Goal: Find contact information: Find specific page/section

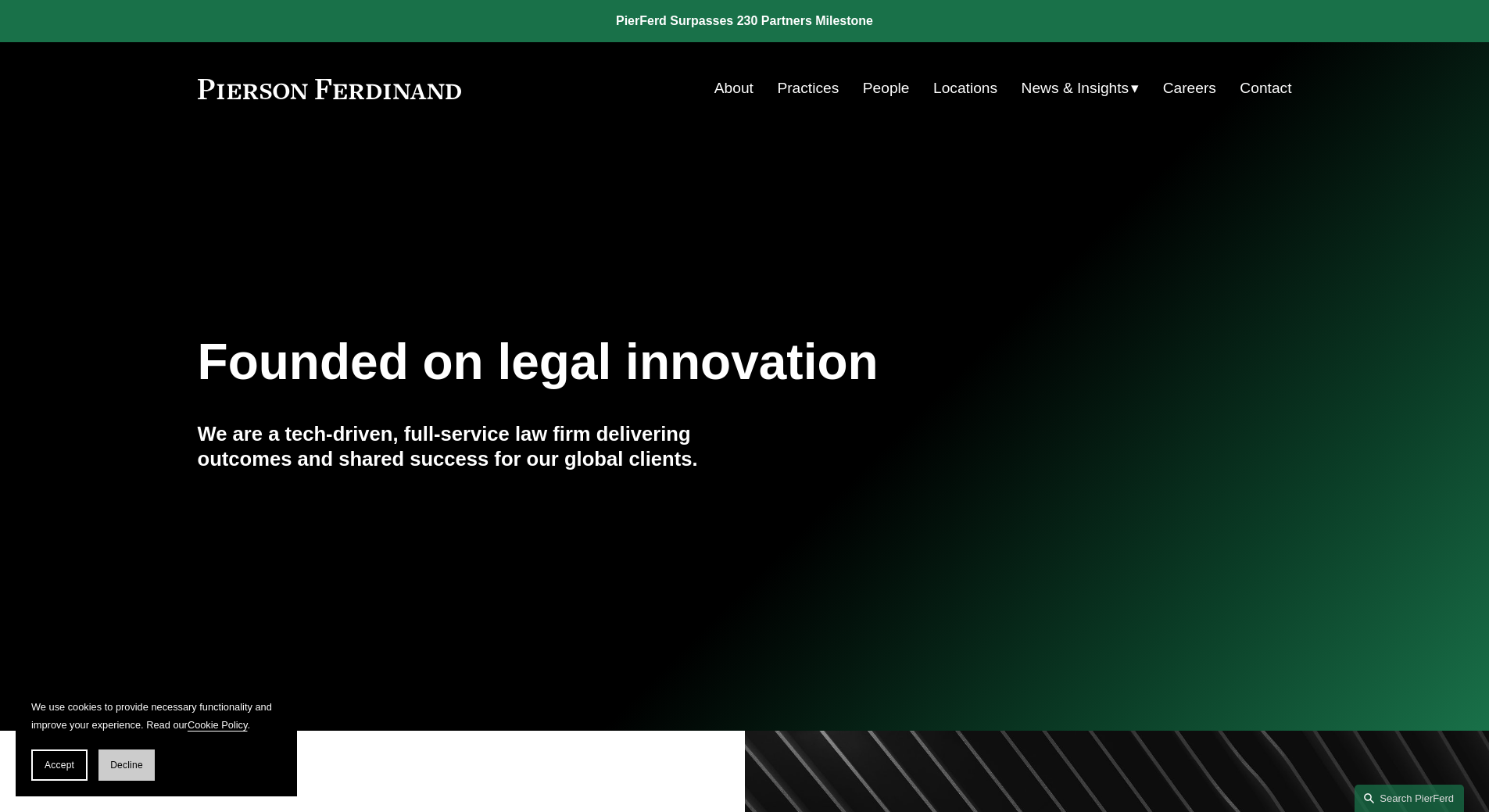
click at [133, 769] on span "Decline" at bounding box center [127, 765] width 33 height 11
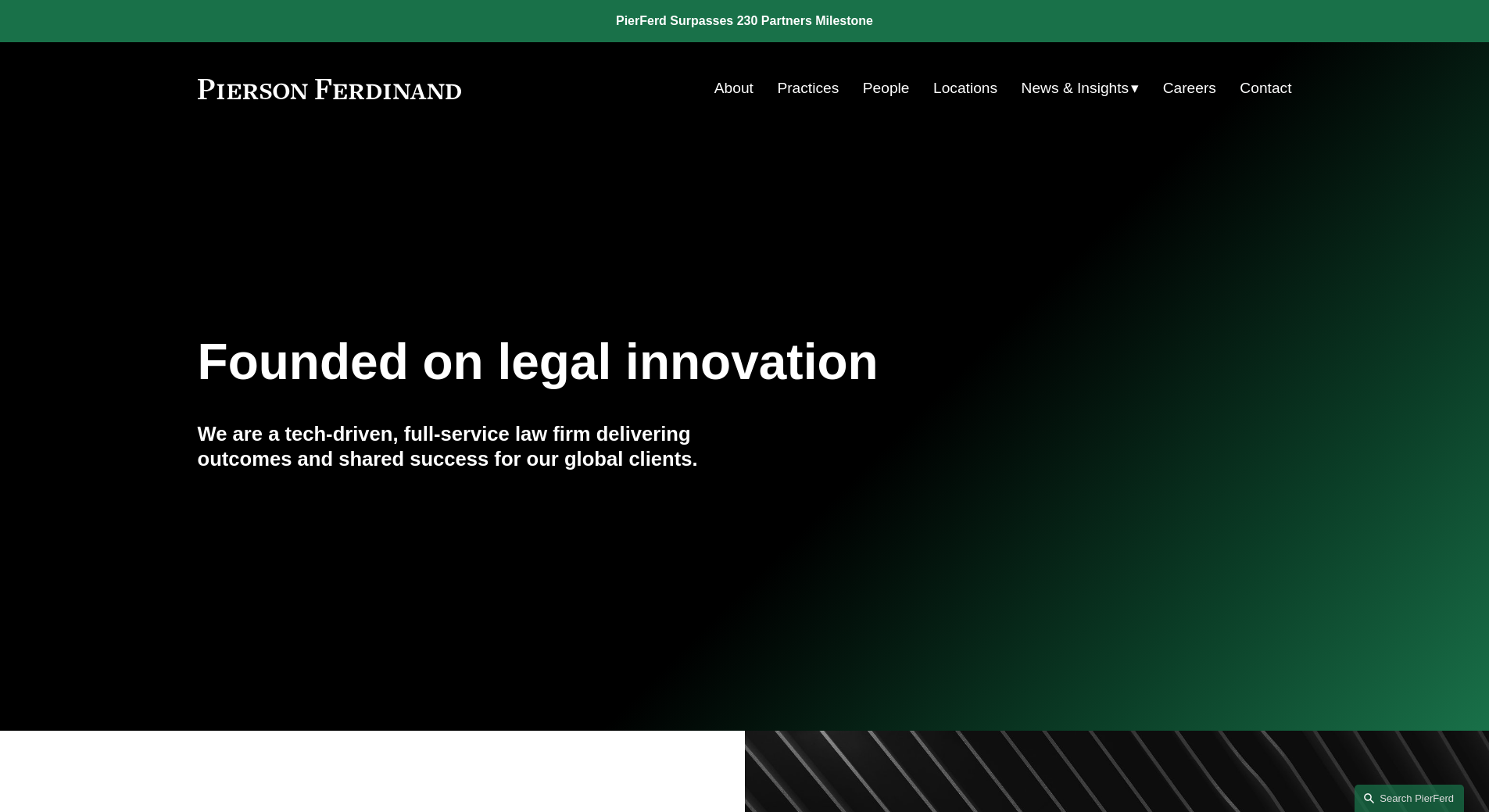
click at [948, 85] on link "Locations" at bounding box center [965, 88] width 64 height 30
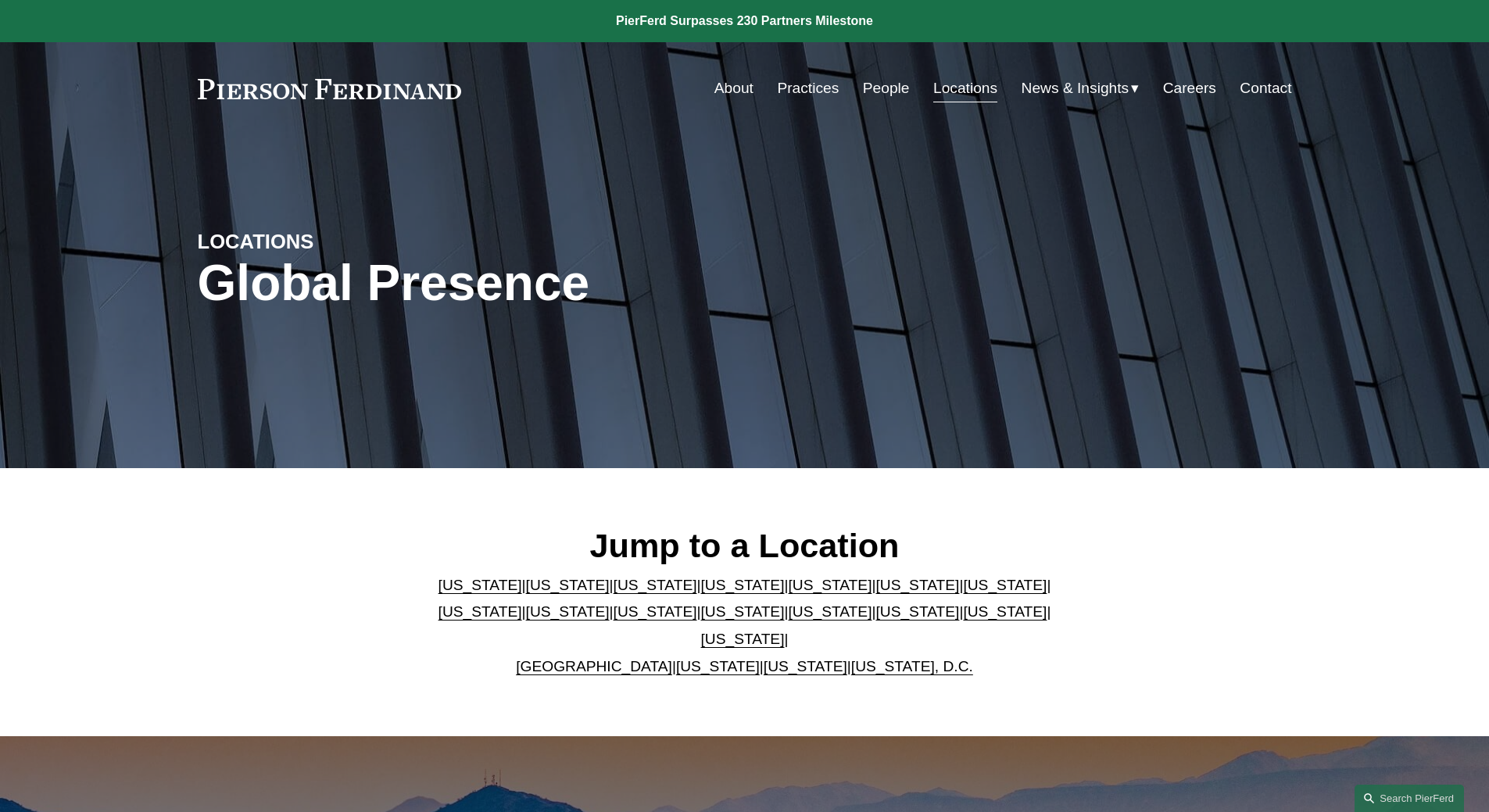
click at [890, 84] on link "People" at bounding box center [887, 88] width 47 height 30
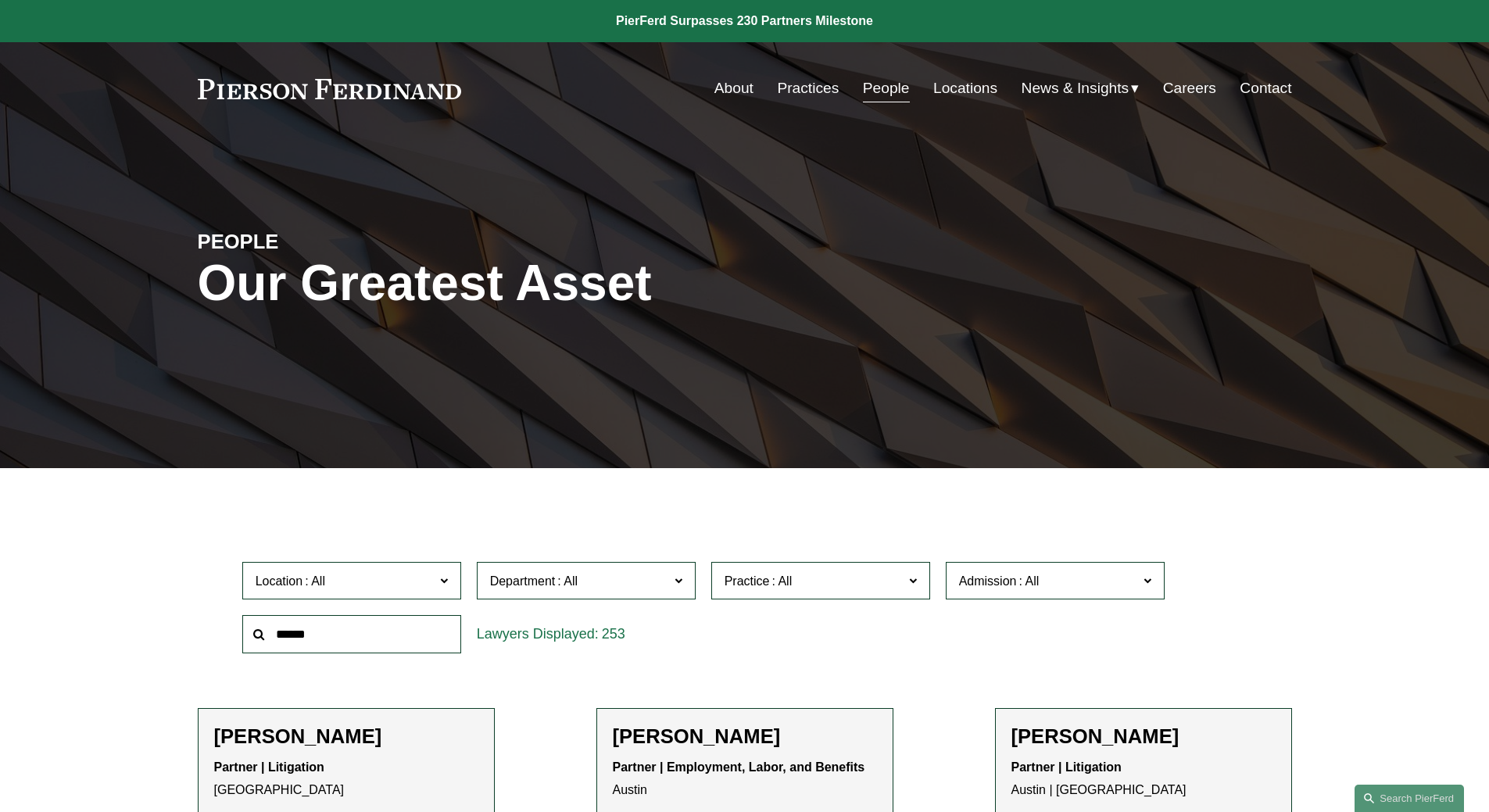
click at [397, 636] on input "text" at bounding box center [351, 633] width 218 height 38
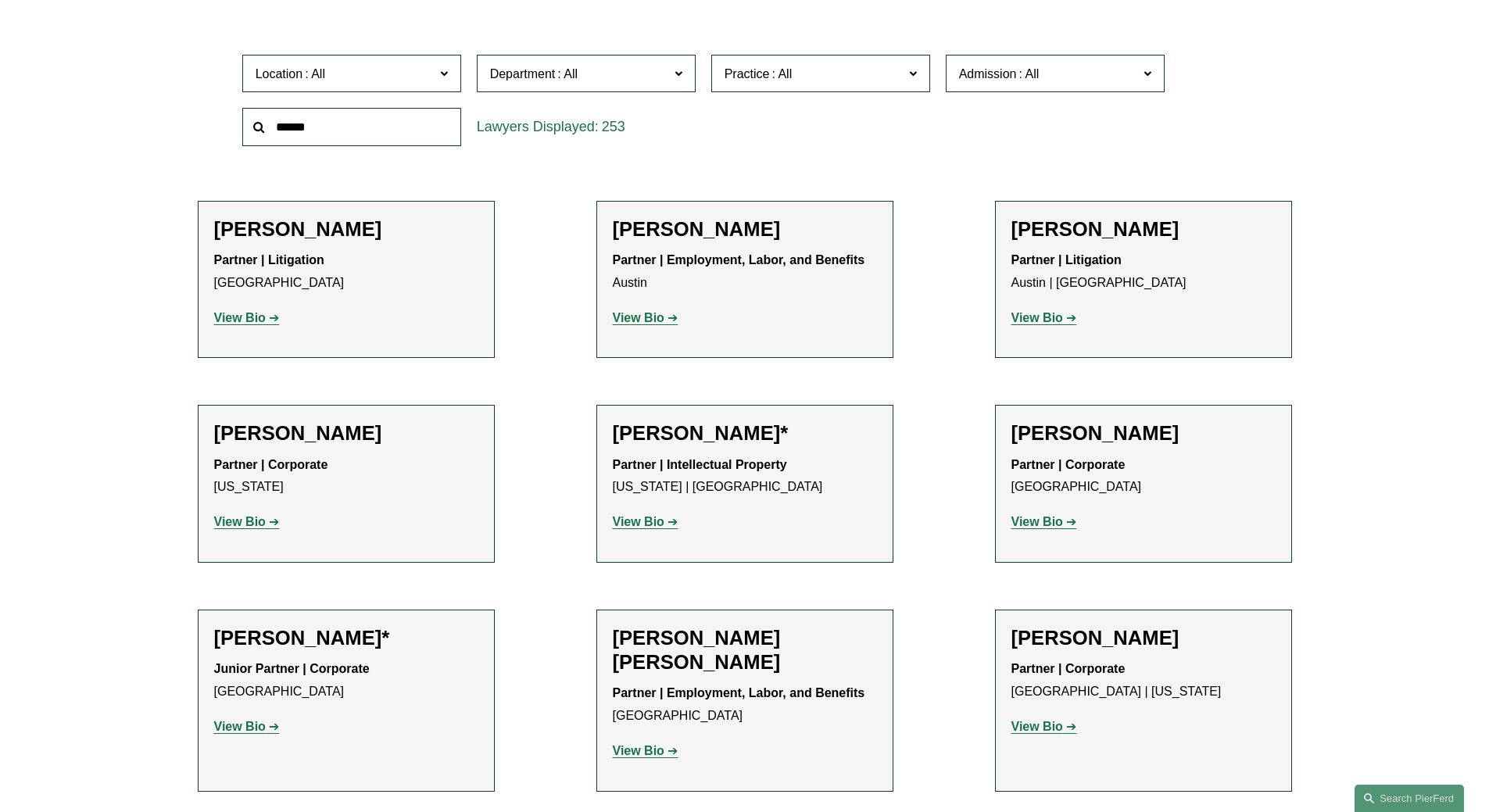
scroll to position [508, 0]
click at [324, 128] on input "text" at bounding box center [351, 126] width 218 height 38
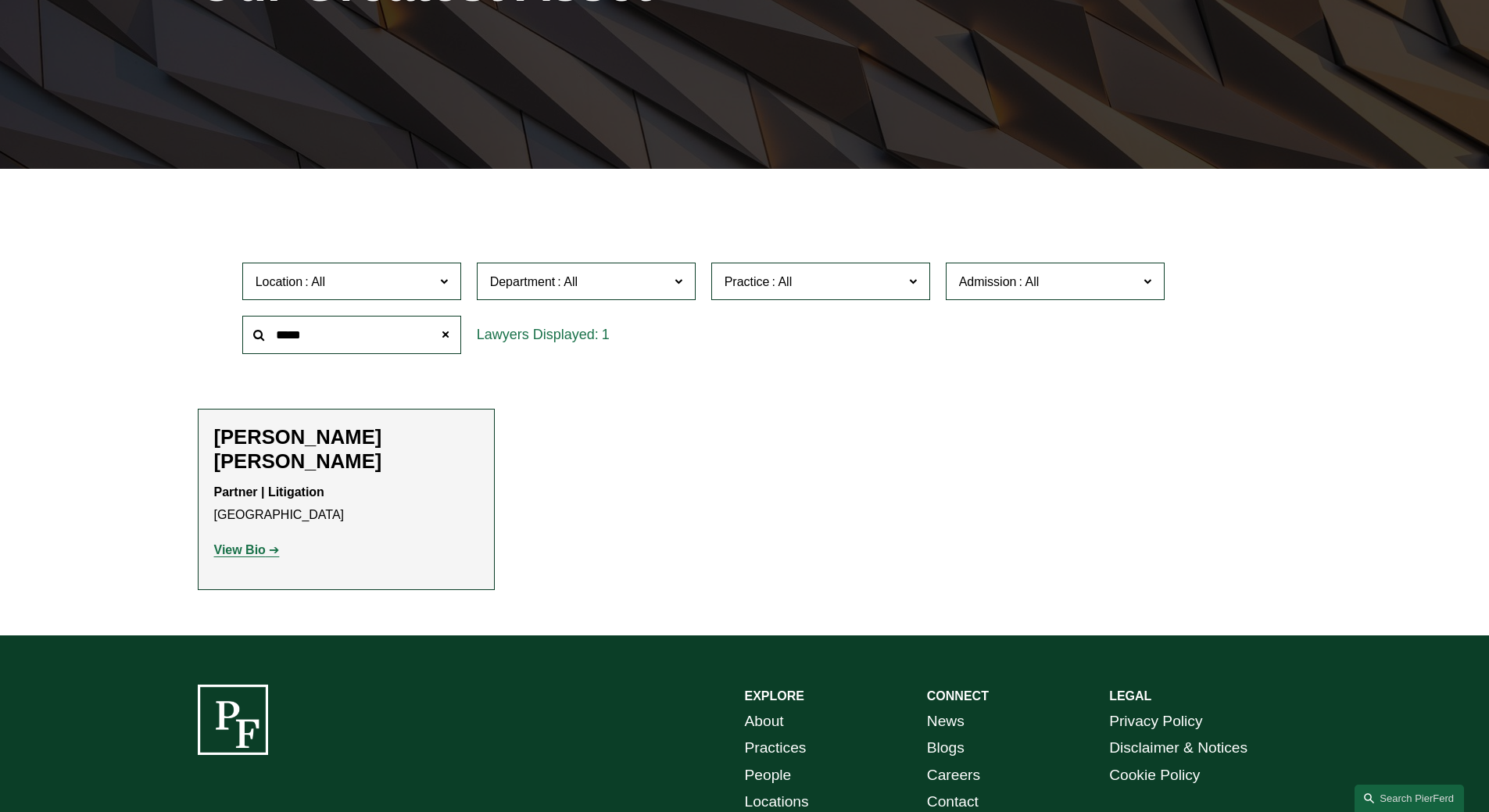
scroll to position [457, 0]
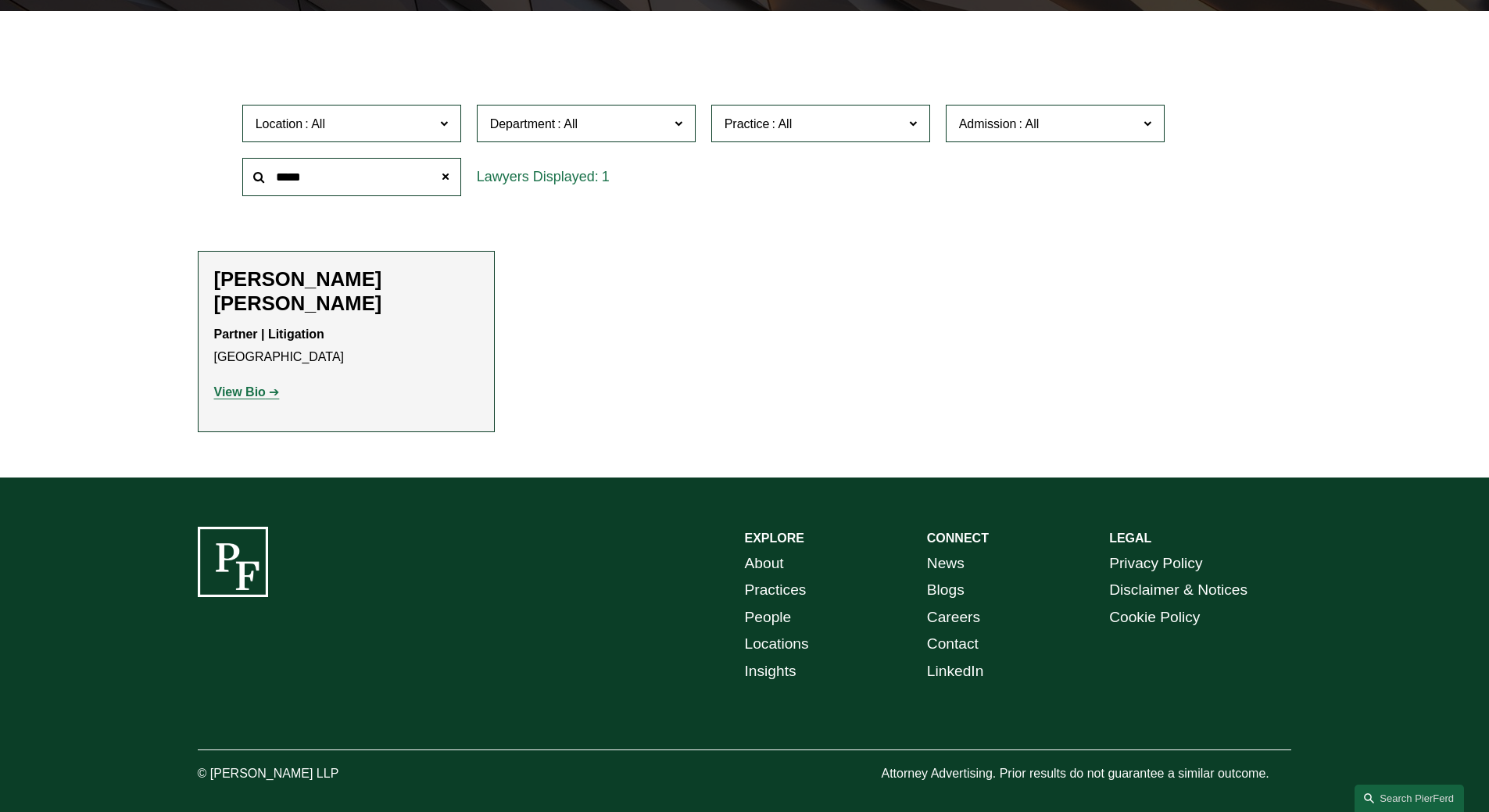
drag, startPoint x: 322, startPoint y: 176, endPoint x: 224, endPoint y: 173, distance: 98.0
click at [224, 173] on div "Location All [GEOGRAPHIC_DATA] [GEOGRAPHIC_DATA] [GEOGRAPHIC_DATA] [GEOGRAPHIC_…" at bounding box center [744, 150] width 1094 height 107
type input "******"
click at [247, 385] on strong "View Bio" at bounding box center [240, 392] width 51 height 13
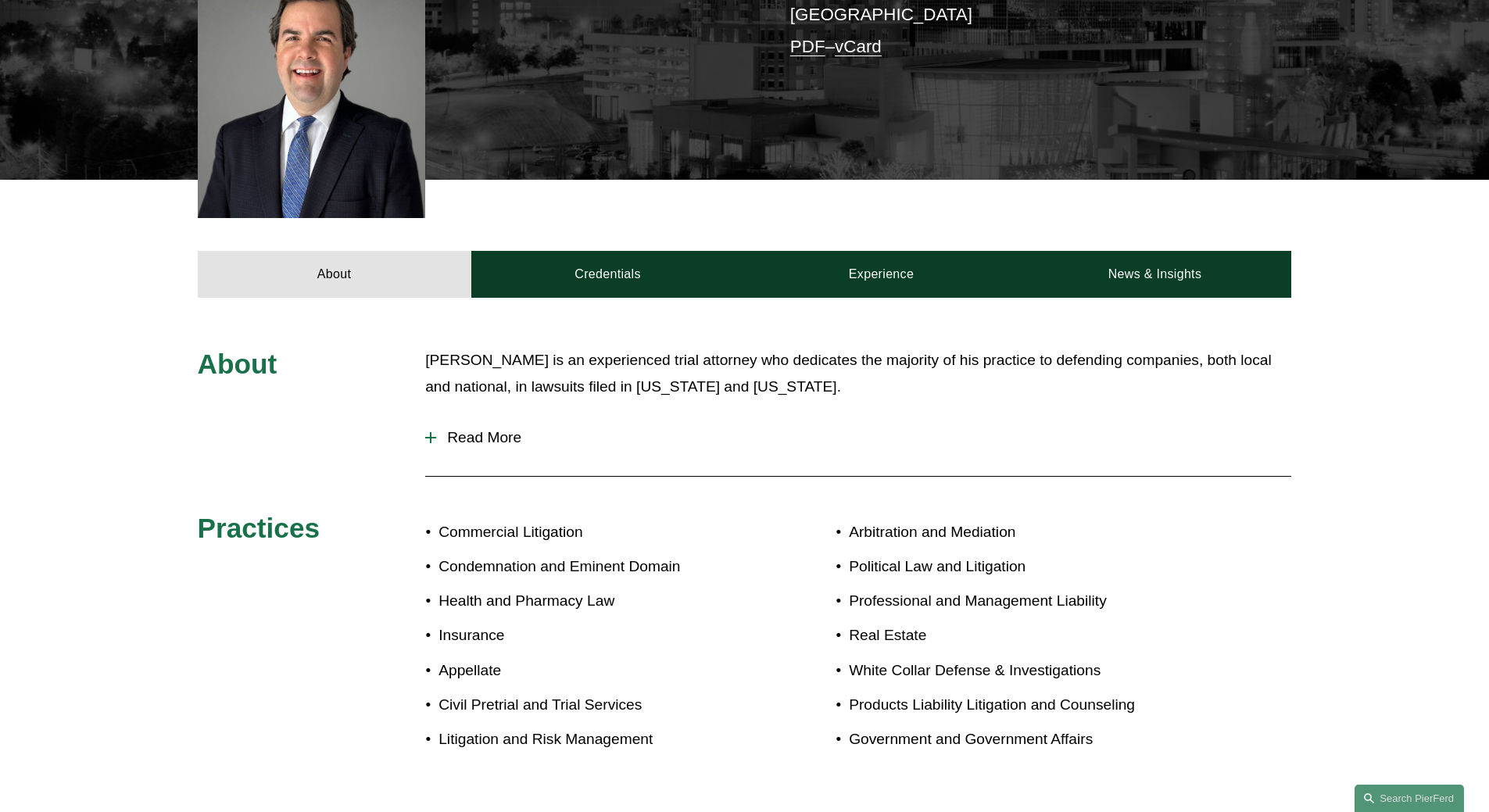
scroll to position [508, 0]
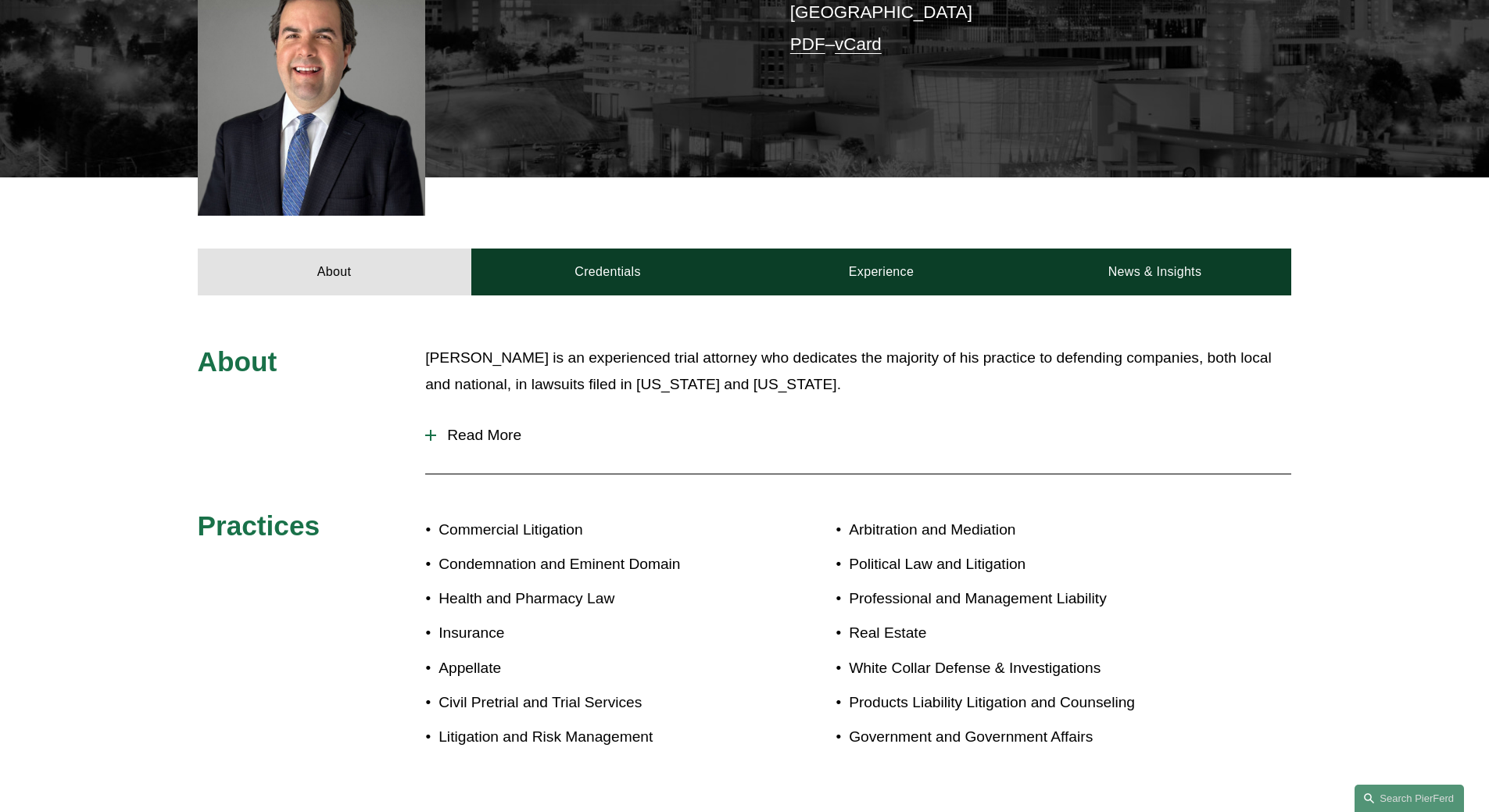
click at [93, 212] on div "About Credentials Experience News & Insights" at bounding box center [744, 235] width 1489 height 117
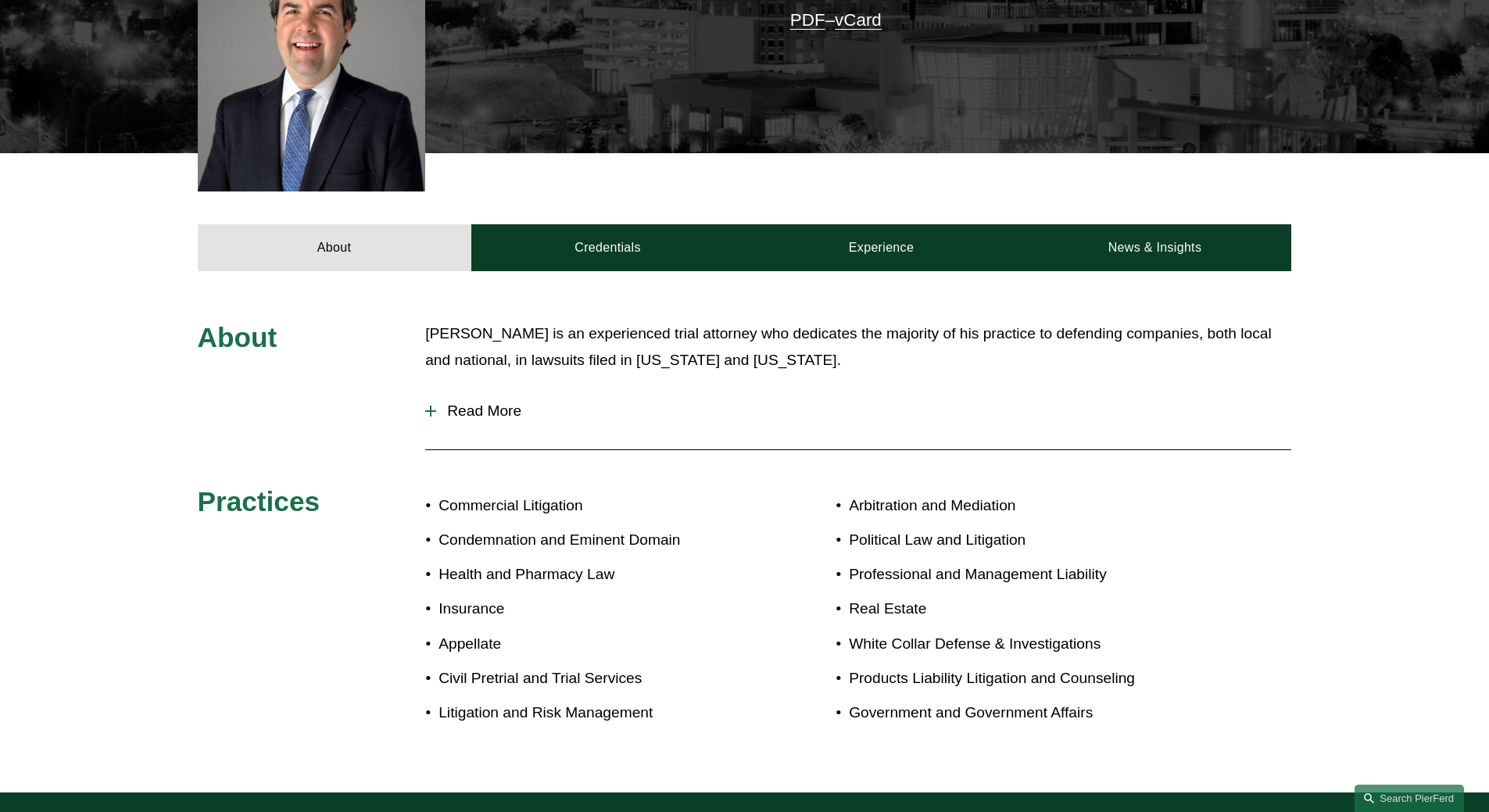
scroll to position [539, 0]
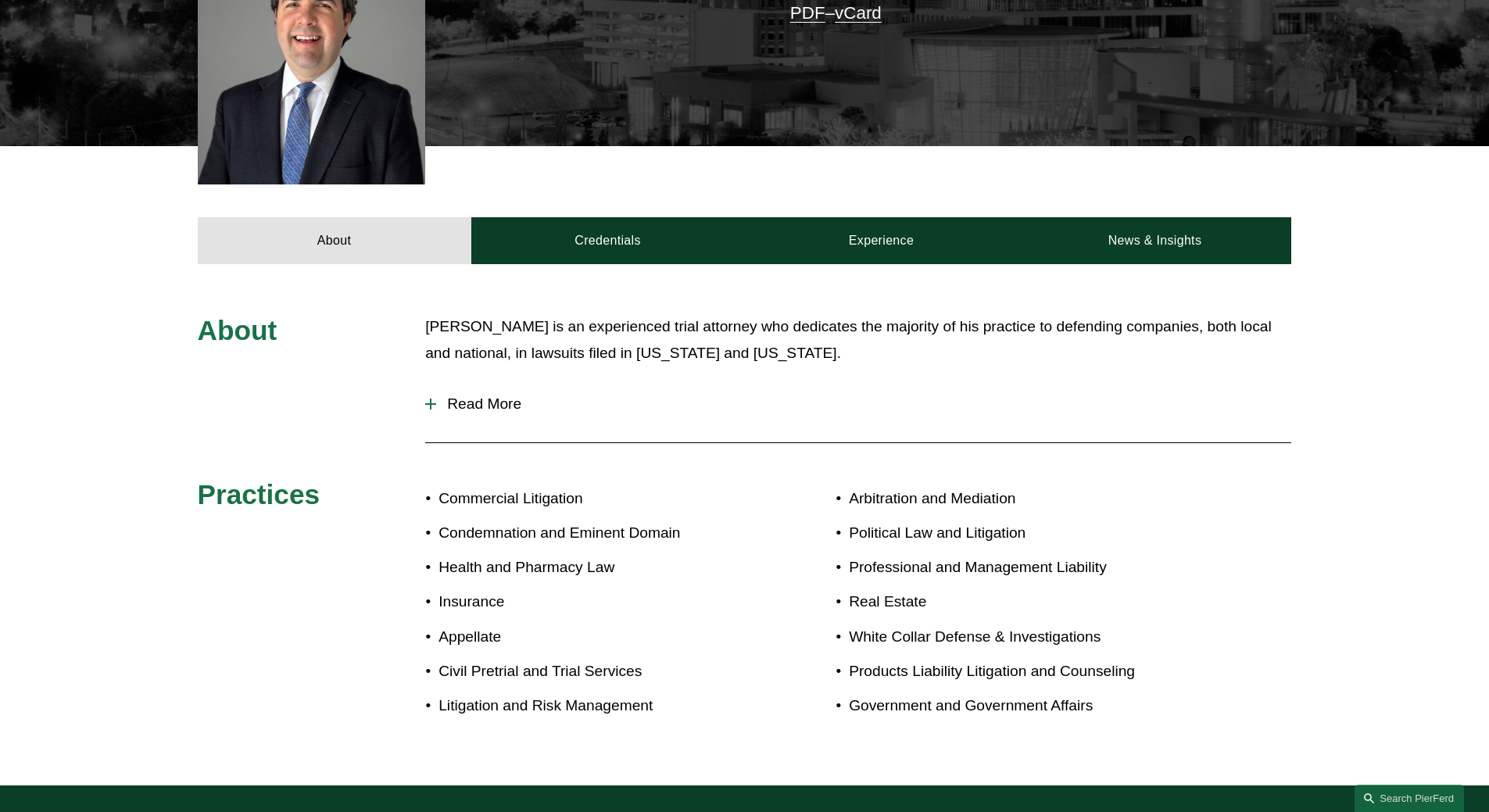
click at [485, 395] on span "Read More" at bounding box center [864, 404] width 855 height 17
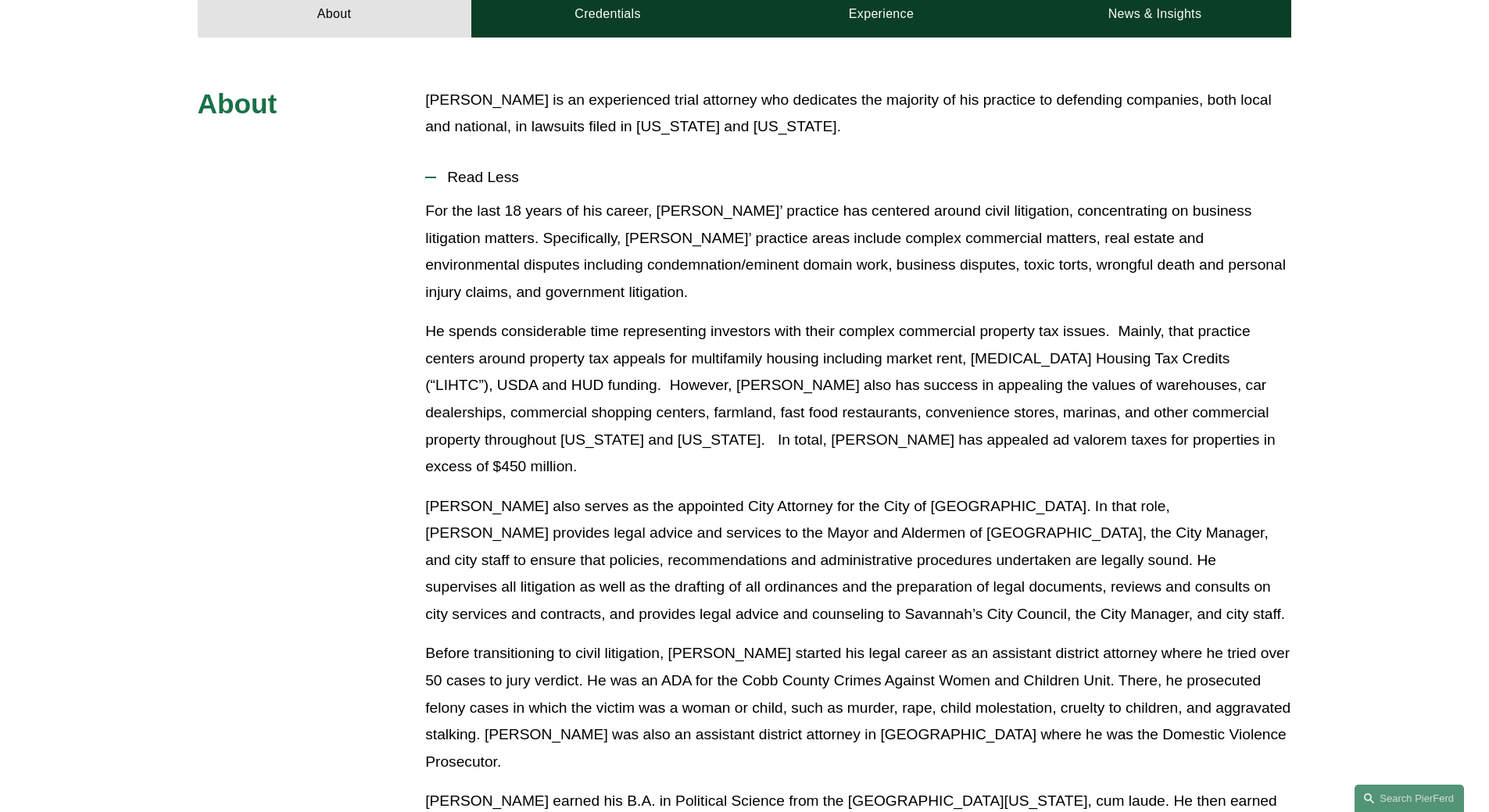
scroll to position [762, 0]
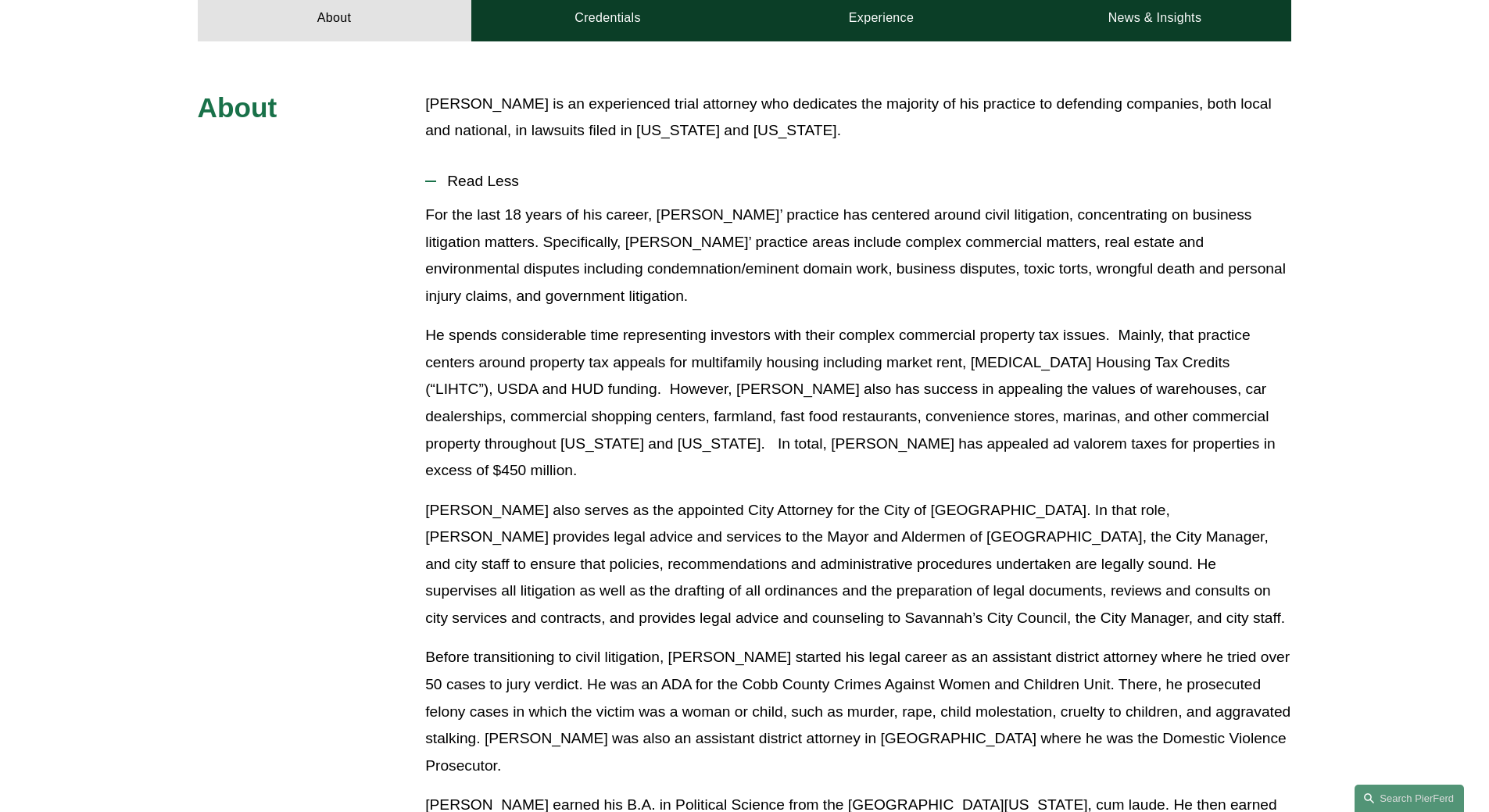
click at [1166, 649] on p "Before transitioning to civil litigation, Bates started his legal career as an …" at bounding box center [858, 712] width 866 height 135
